Goal: Use online tool/utility: Use online tool/utility

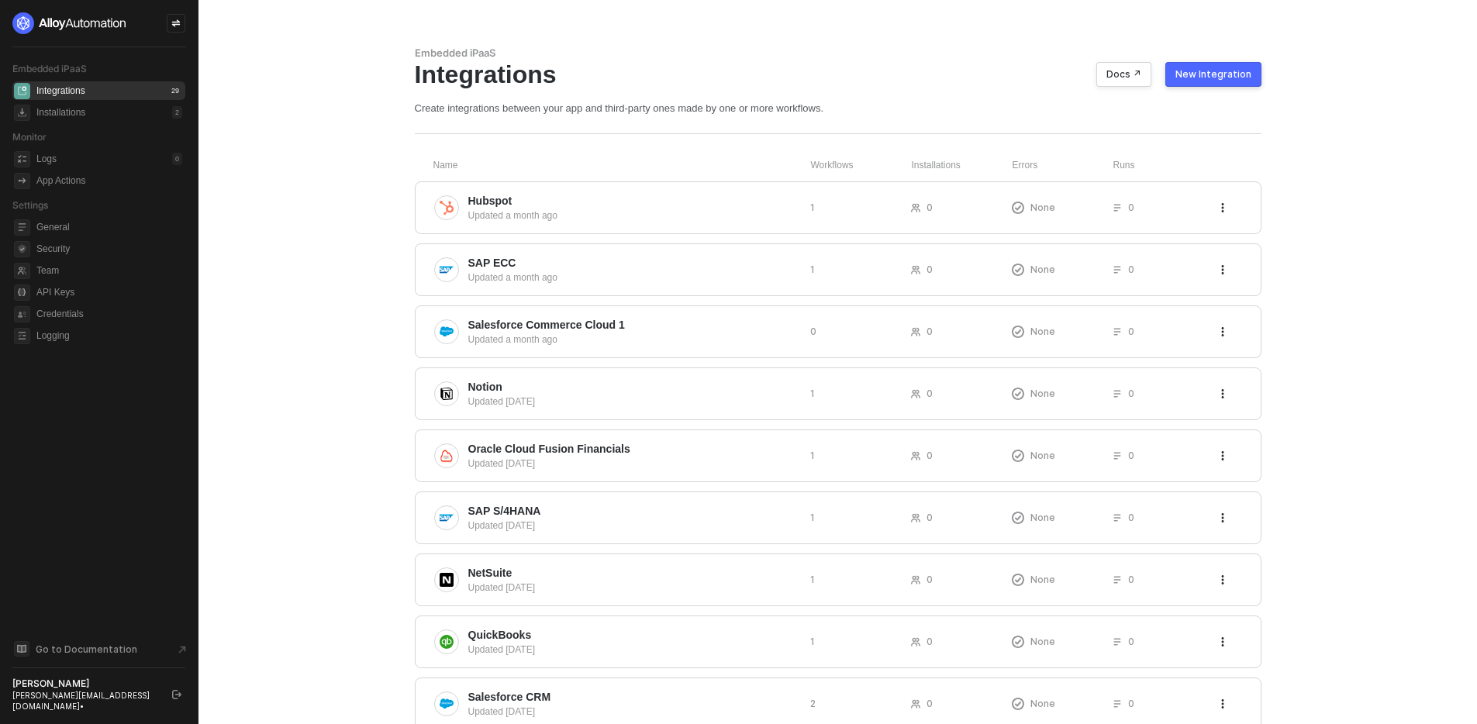
click at [181, 693] on button "button" at bounding box center [177, 695] width 19 height 19
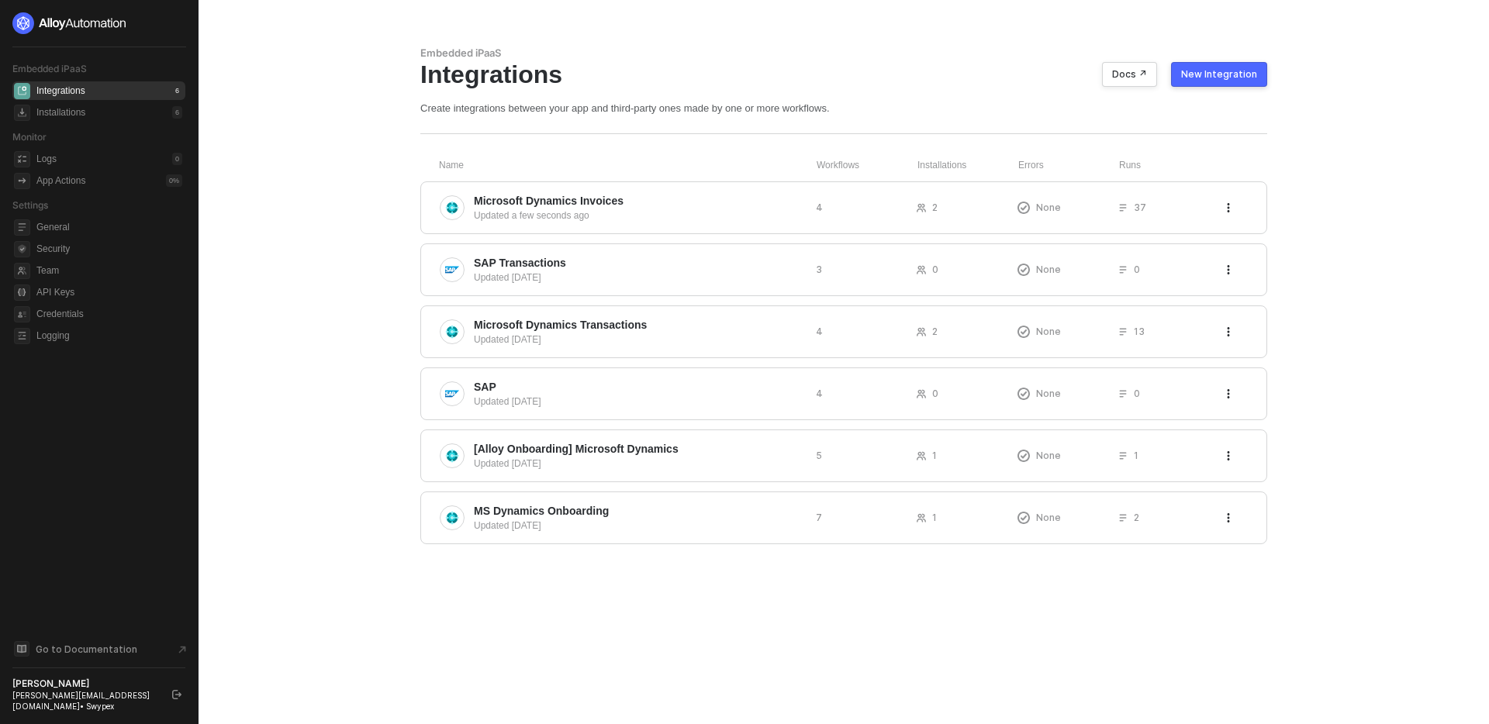
click at [1200, 71] on div "New Integration" at bounding box center [1219, 74] width 76 height 12
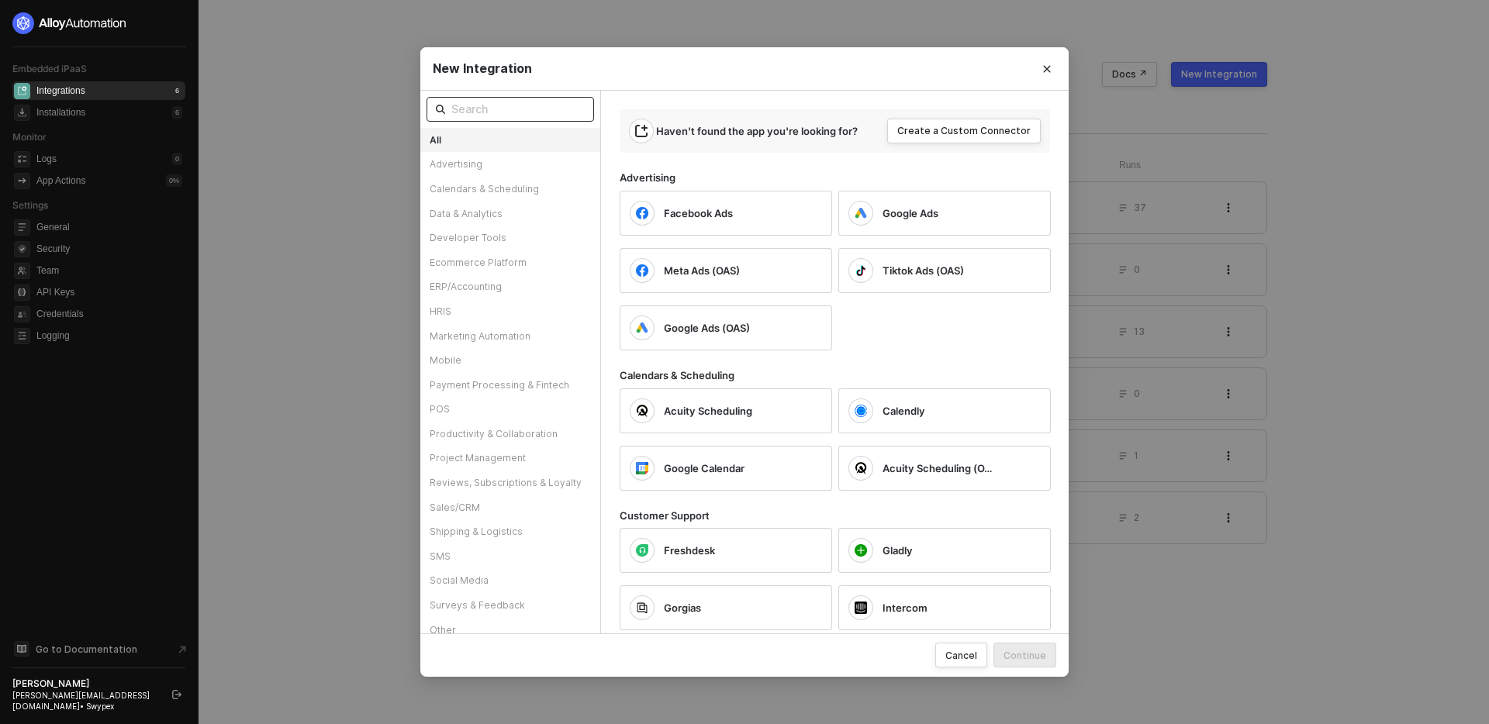
click at [469, 102] on input "text" at bounding box center [517, 109] width 133 height 17
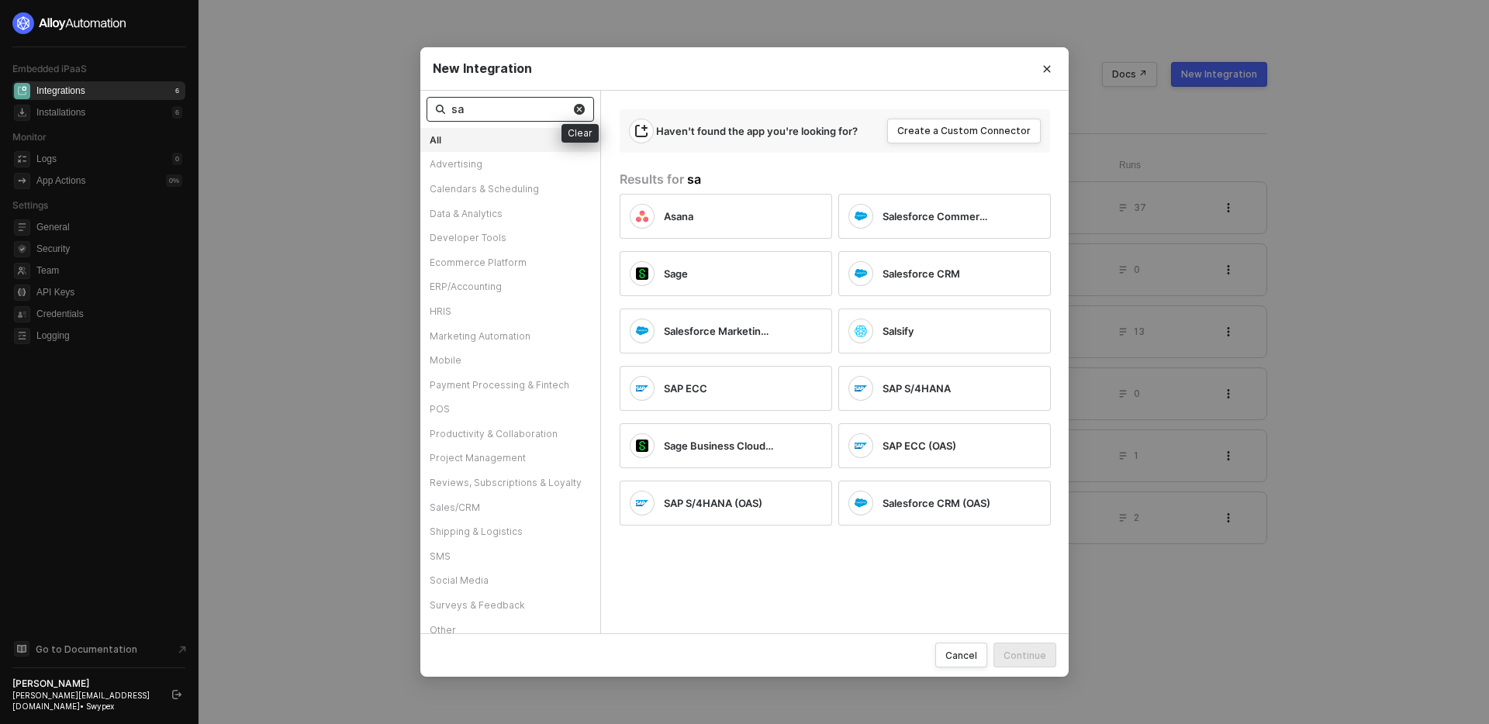
type input "s"
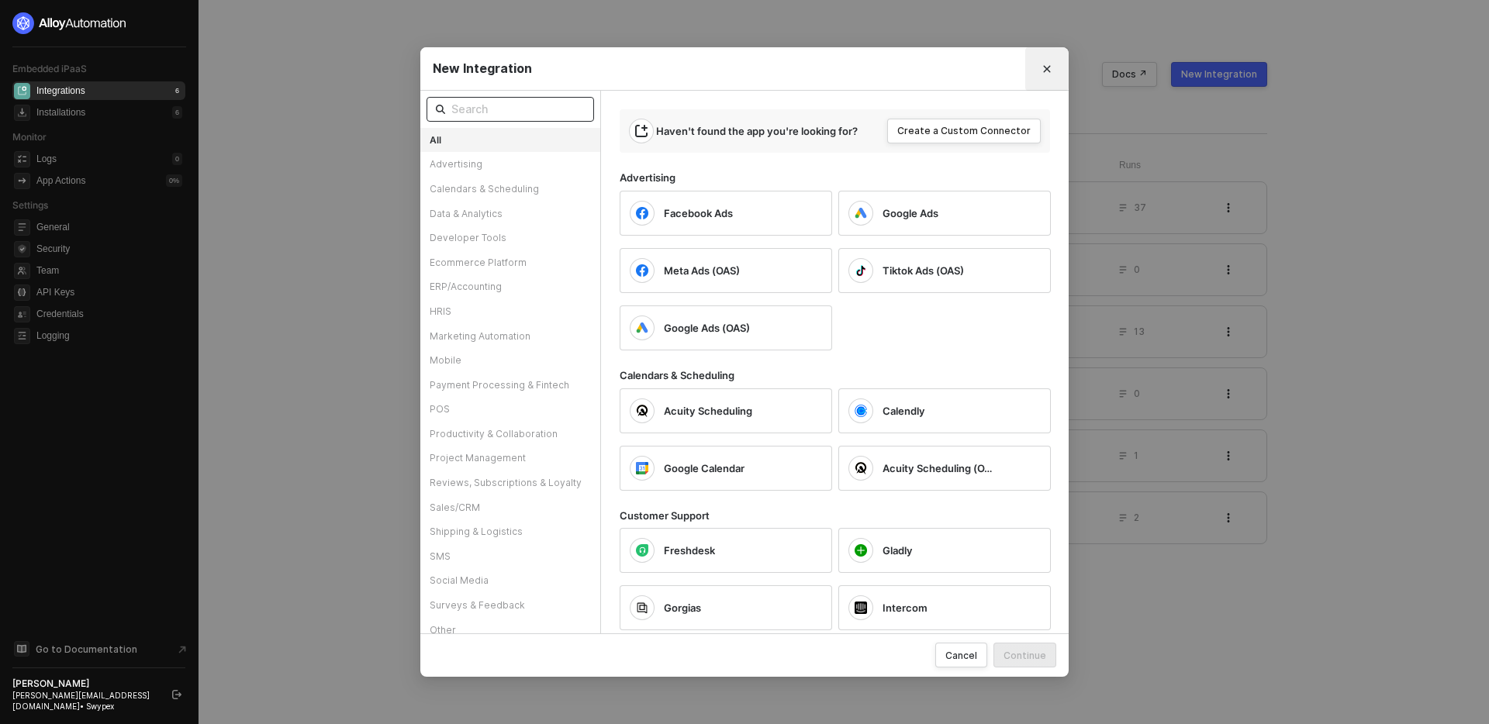
click at [1041, 67] on button "Close" at bounding box center [1047, 69] width 25 height 25
